Goal: Manage account settings

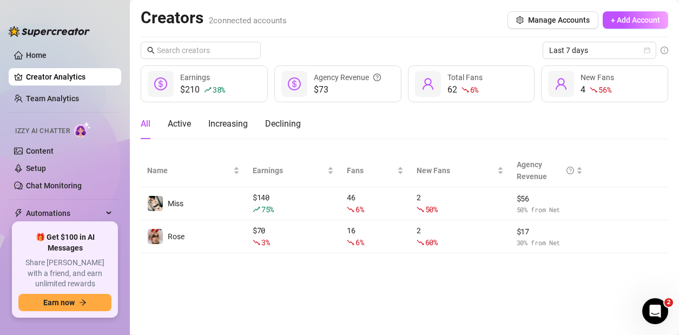
click at [346, 301] on main "Creators 2 connected accounts Manage Accounts + Add Account Last 7 days $210 38…" at bounding box center [404, 167] width 549 height 335
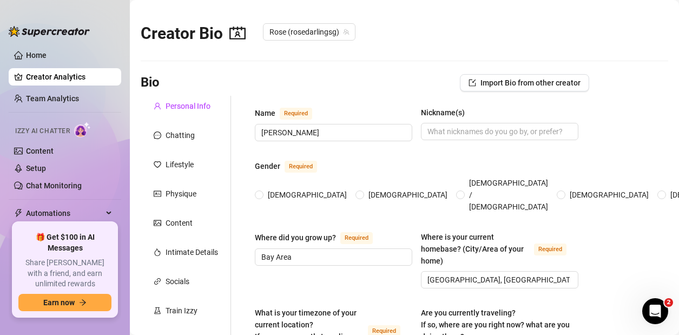
radio input "true"
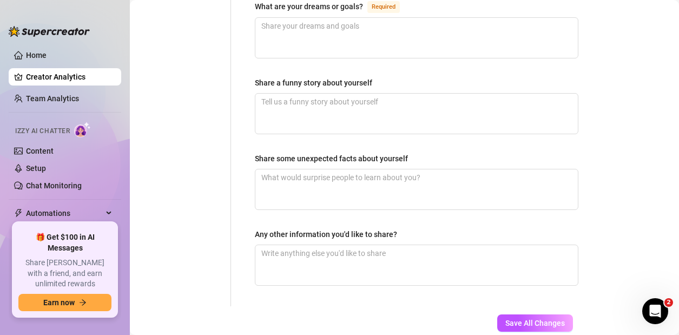
scroll to position [783, 0]
